Goal: Navigation & Orientation: Find specific page/section

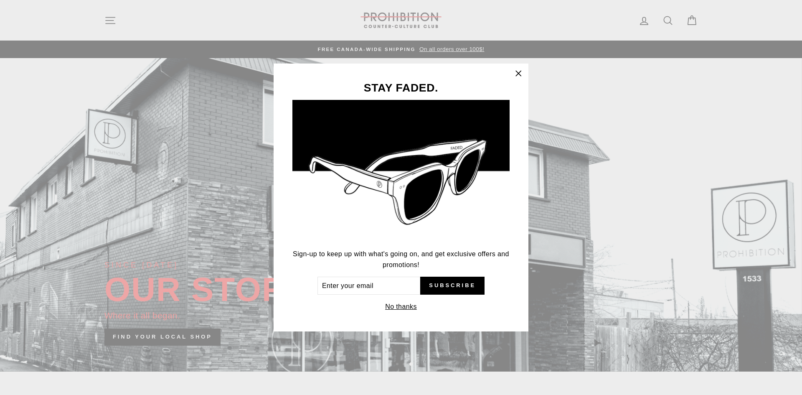
click at [515, 76] on icon "button" at bounding box center [518, 74] width 12 height 12
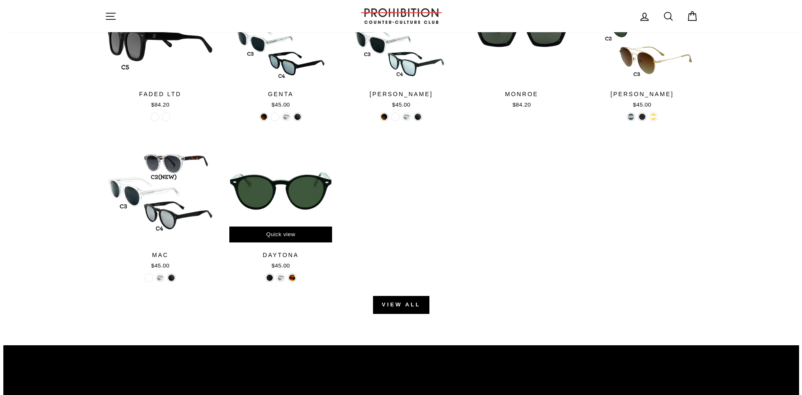
scroll to position [919, 0]
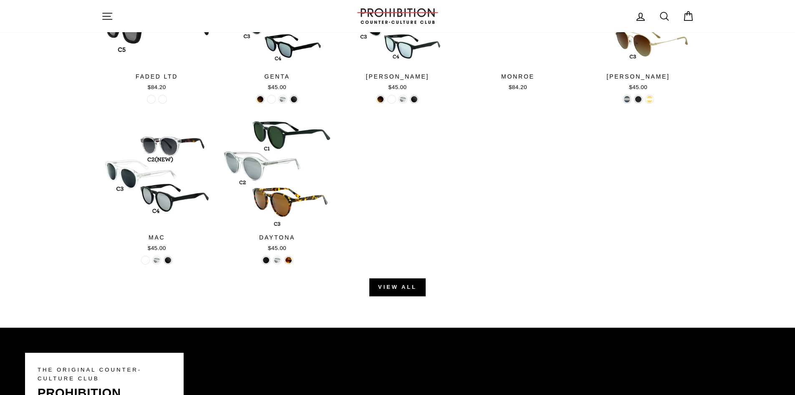
click at [104, 5] on div "Site navigation" at bounding box center [222, 16] width 242 height 24
click at [108, 9] on button "Site navigation" at bounding box center [107, 16] width 22 height 18
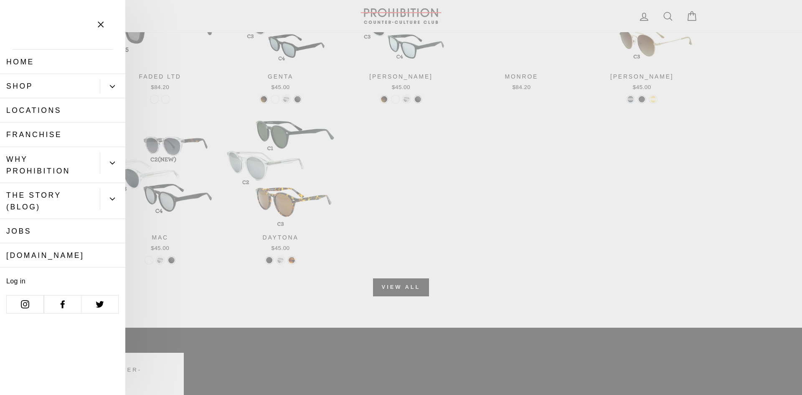
click at [113, 91] on button "Primary" at bounding box center [112, 86] width 25 height 15
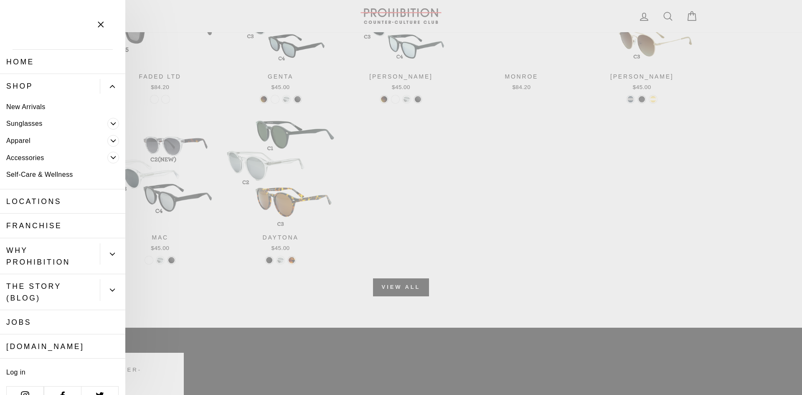
click at [107, 152] on span "Primary" at bounding box center [113, 158] width 12 height 12
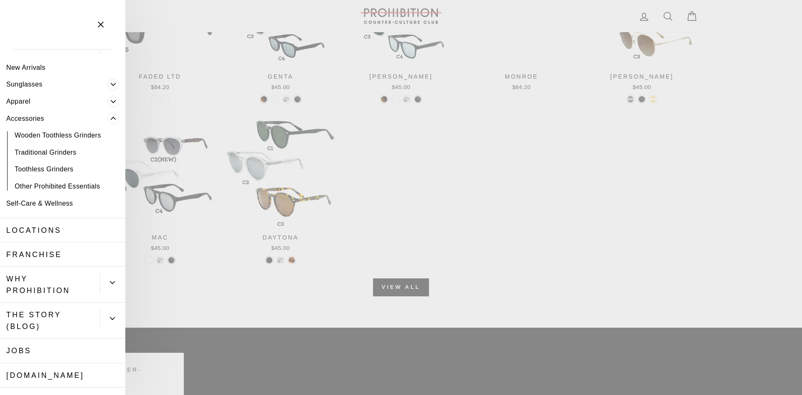
scroll to position [42, 0]
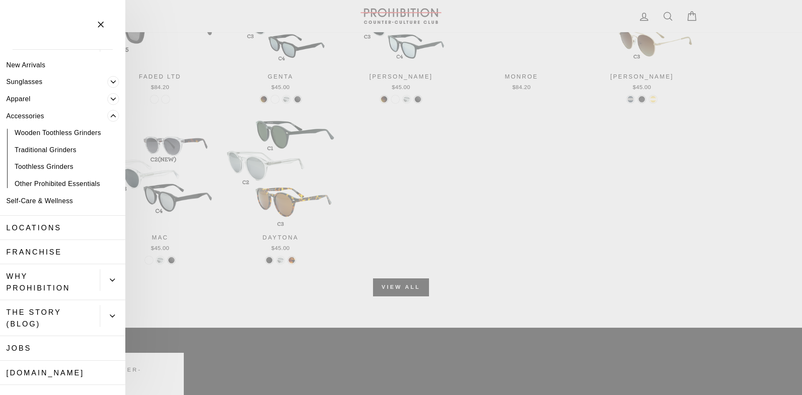
click at [111, 99] on icon "Primary" at bounding box center [113, 99] width 5 height 2
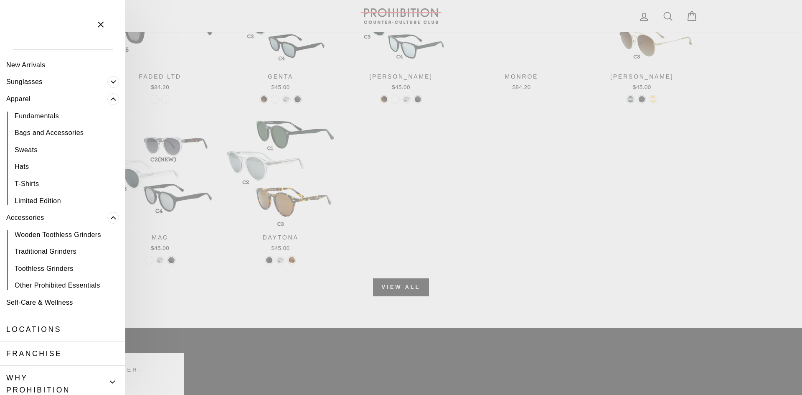
click at [66, 283] on link "Other Prohibited Essentials" at bounding box center [62, 285] width 125 height 17
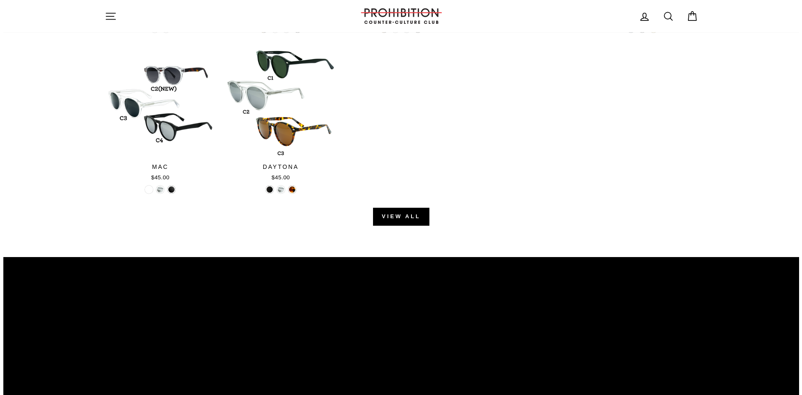
scroll to position [1002, 0]
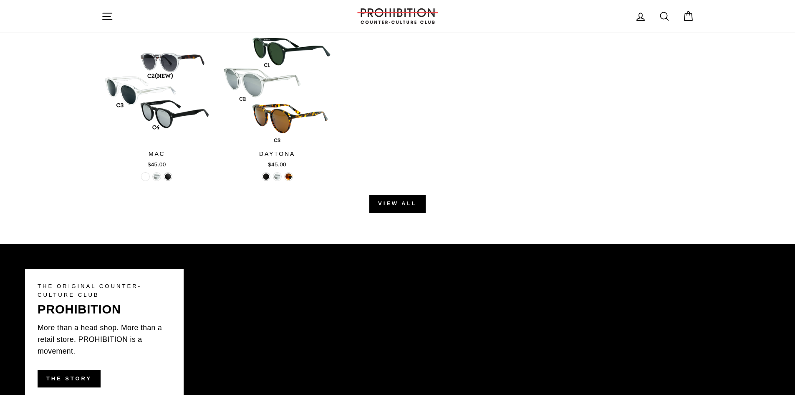
click at [106, 15] on icon "button" at bounding box center [107, 16] width 12 height 12
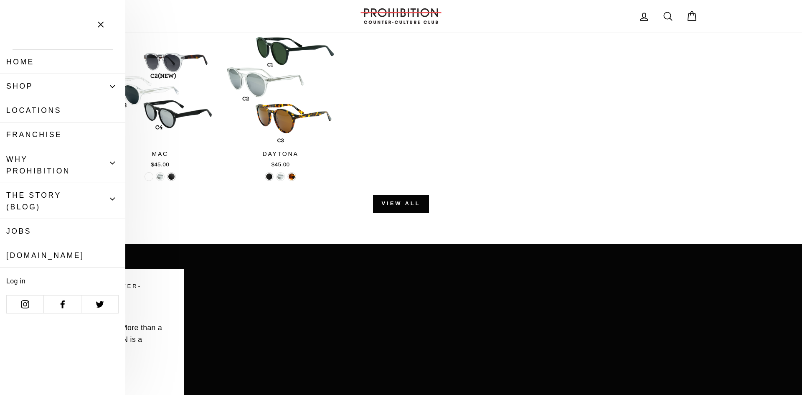
click at [111, 82] on button "Primary" at bounding box center [112, 86] width 25 height 15
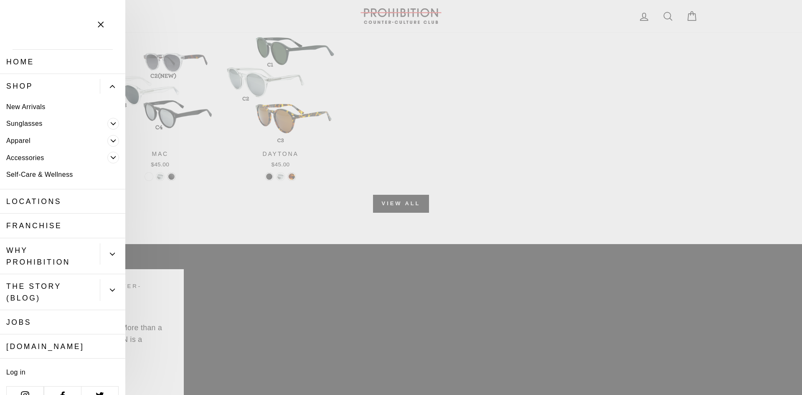
click at [107, 154] on span "Primary" at bounding box center [113, 158] width 12 height 12
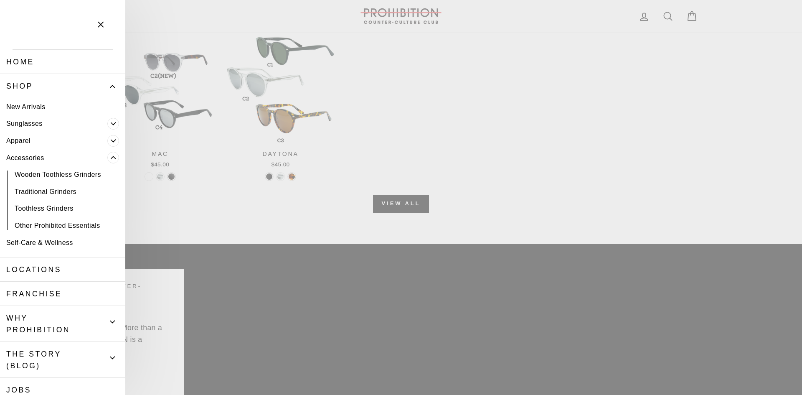
click at [61, 226] on link "Other Prohibited Essentials" at bounding box center [62, 225] width 125 height 17
